Goal: Find specific page/section: Find specific page/section

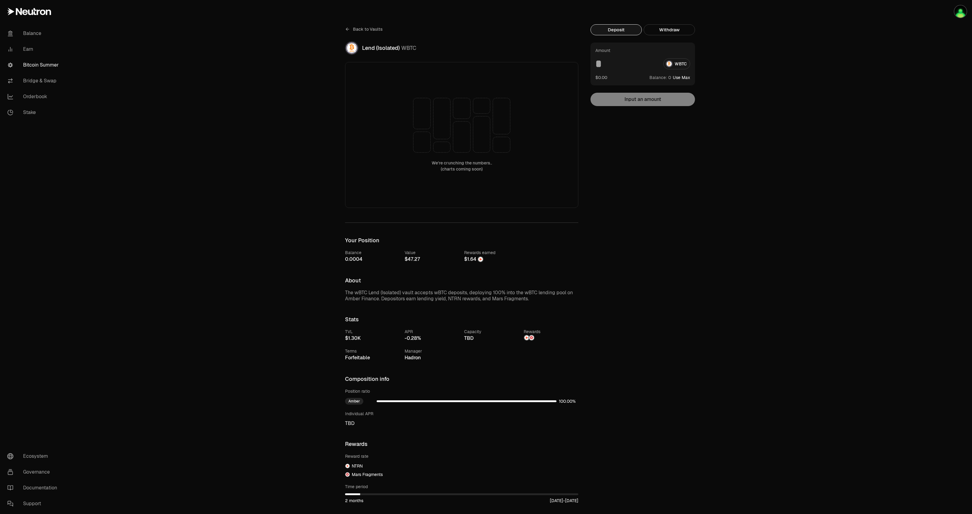
click at [363, 27] on span "Back to Vaults" at bounding box center [368, 29] width 30 height 6
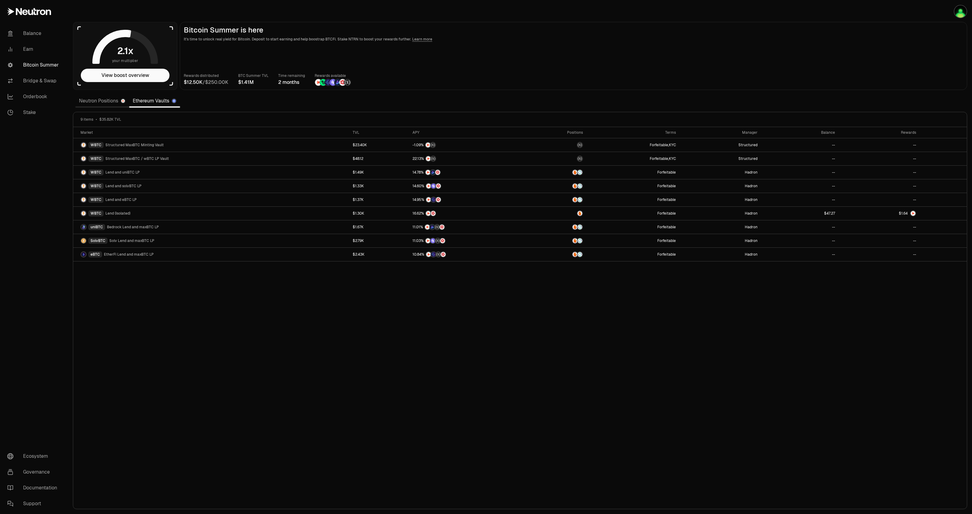
click at [106, 101] on link "Neutron Positions" at bounding box center [102, 101] width 54 height 12
